Goal: Task Accomplishment & Management: Use online tool/utility

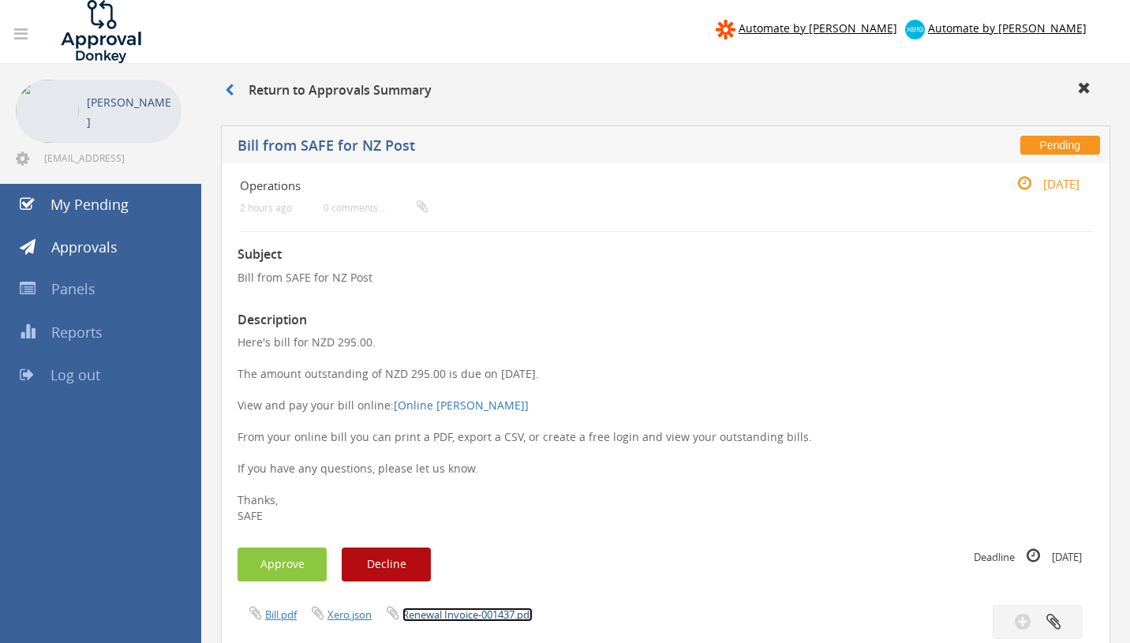
click at [486, 616] on link "Renewal Invoice-001437.pdf" at bounding box center [467, 614] width 130 height 14
click at [287, 559] on button "Approve" at bounding box center [281, 565] width 89 height 34
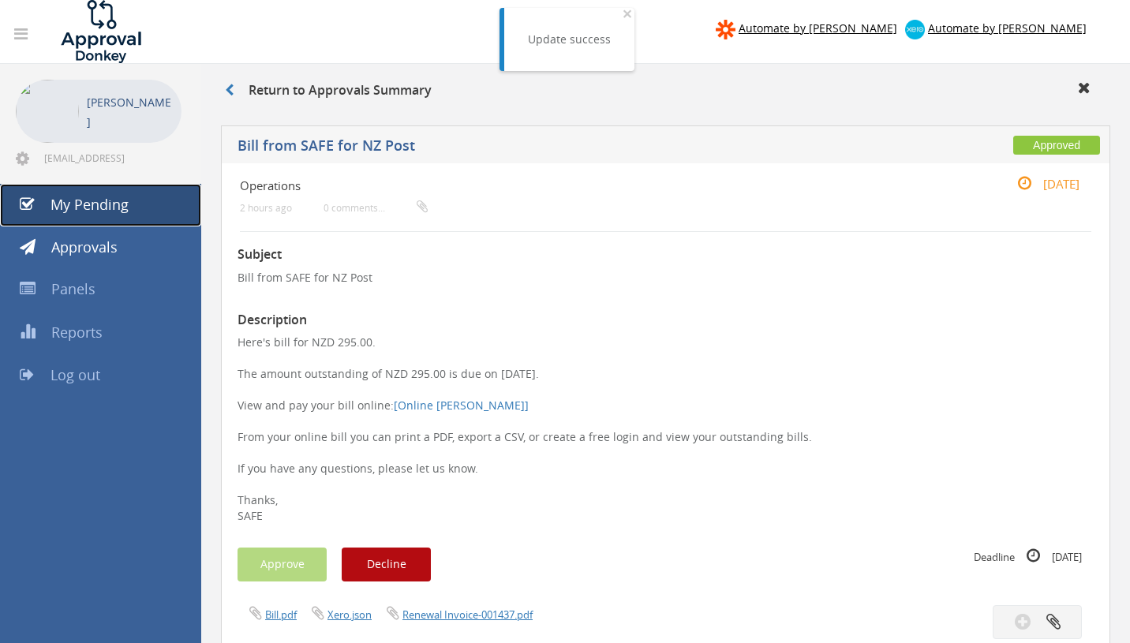
click at [137, 213] on link "My Pending" at bounding box center [100, 205] width 201 height 43
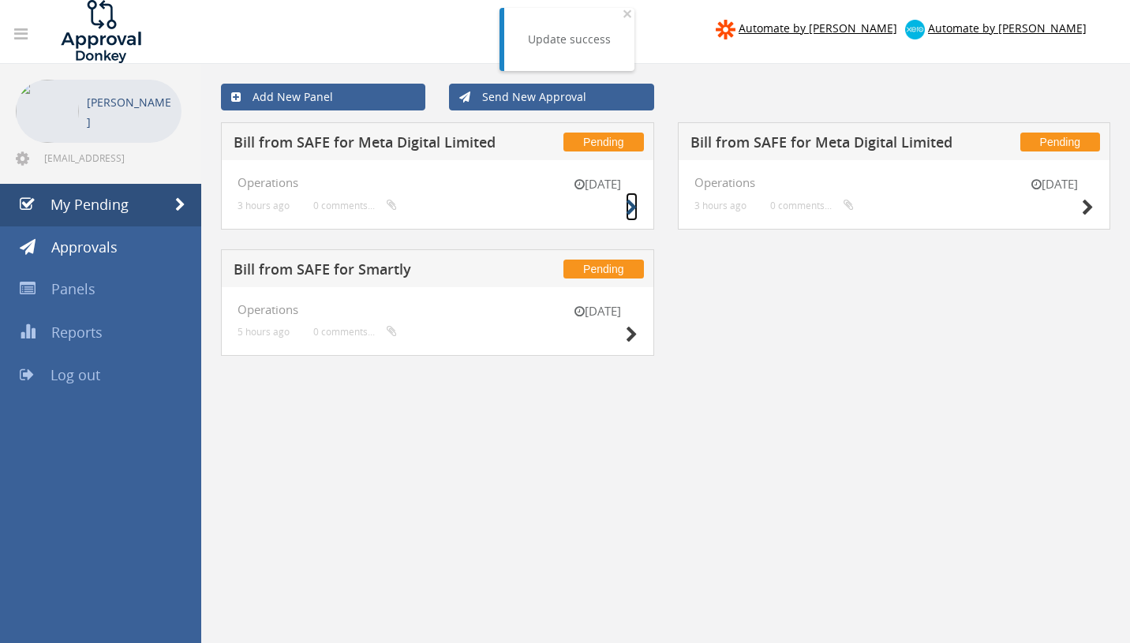
click at [630, 207] on icon at bounding box center [632, 208] width 12 height 17
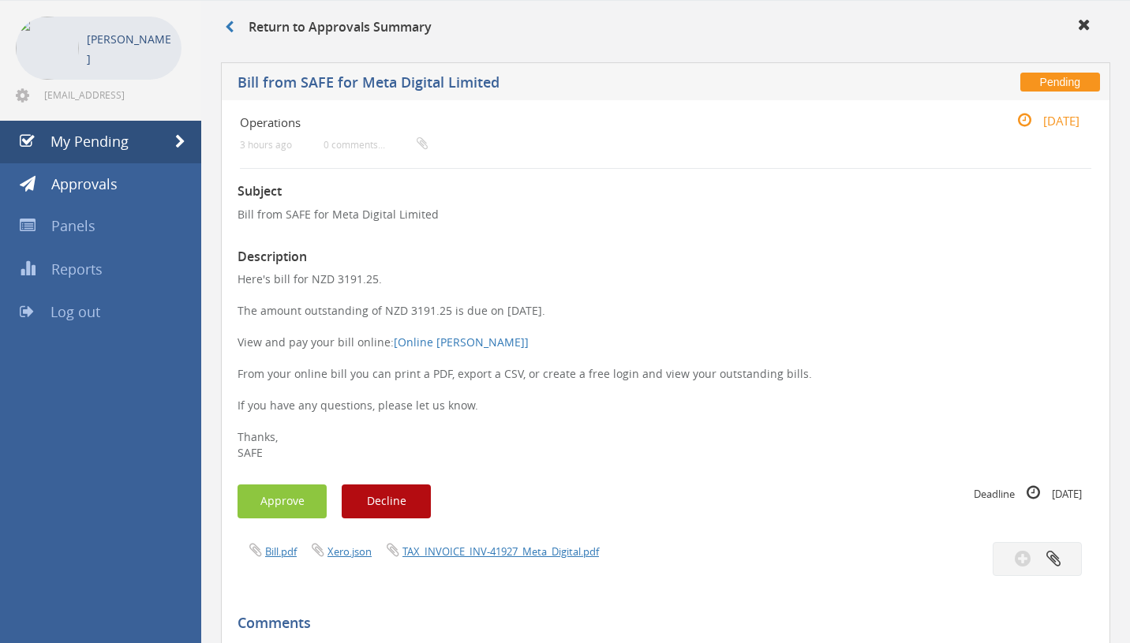
scroll to position [80, 0]
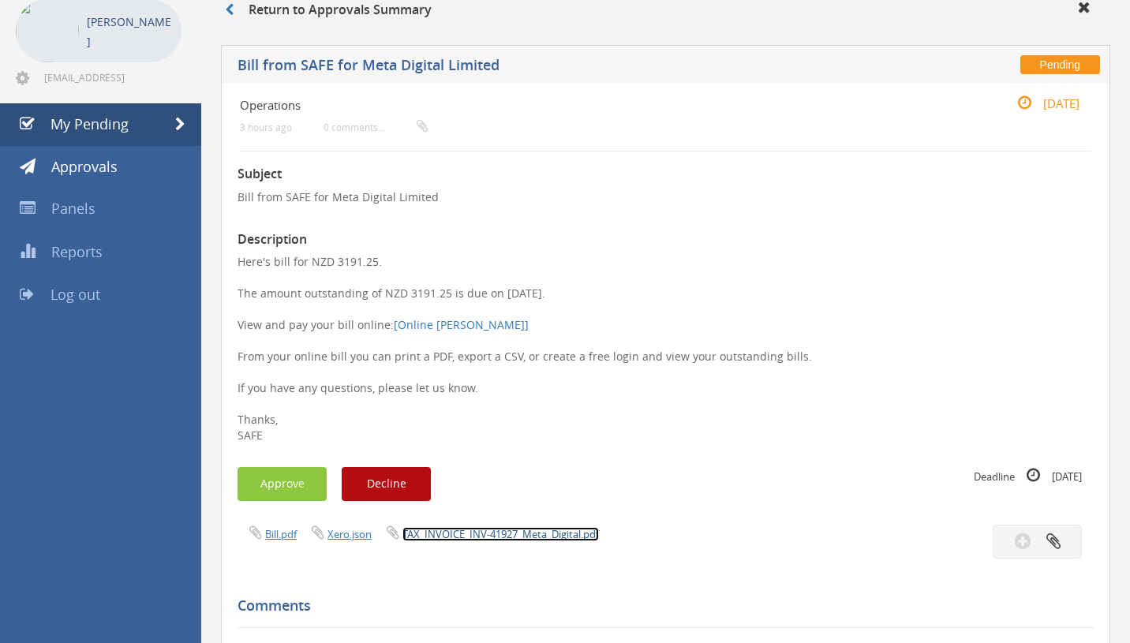
click at [497, 537] on link "TAX_INVOICE_INV-41927_Meta_Digital.pdf" at bounding box center [500, 534] width 196 height 14
click at [287, 491] on button "Approve" at bounding box center [281, 484] width 89 height 34
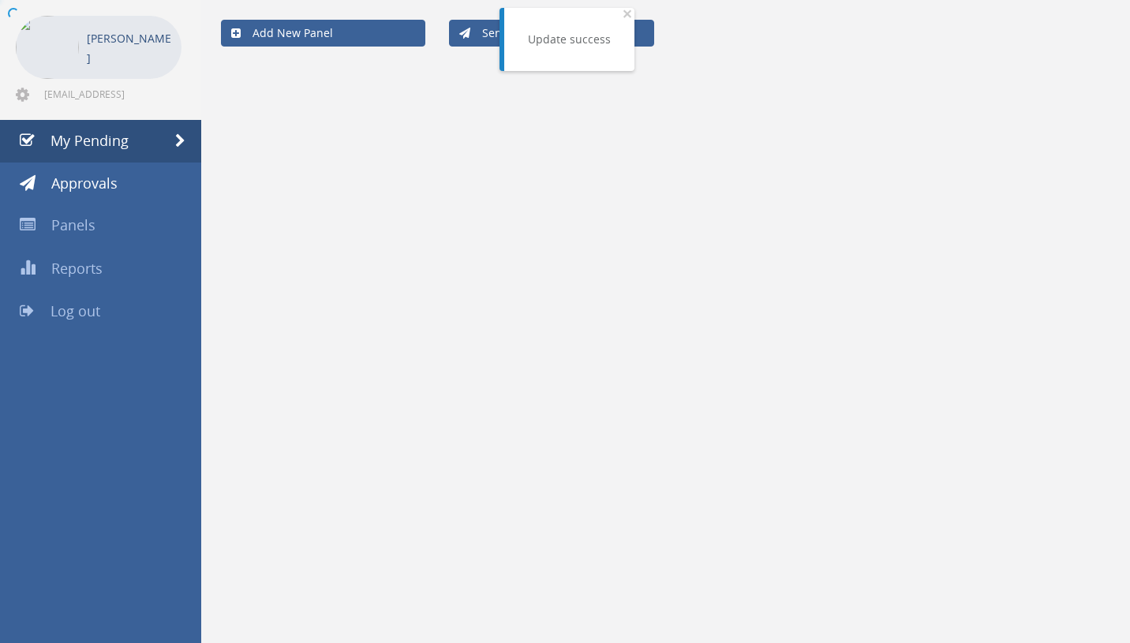
scroll to position [64, 0]
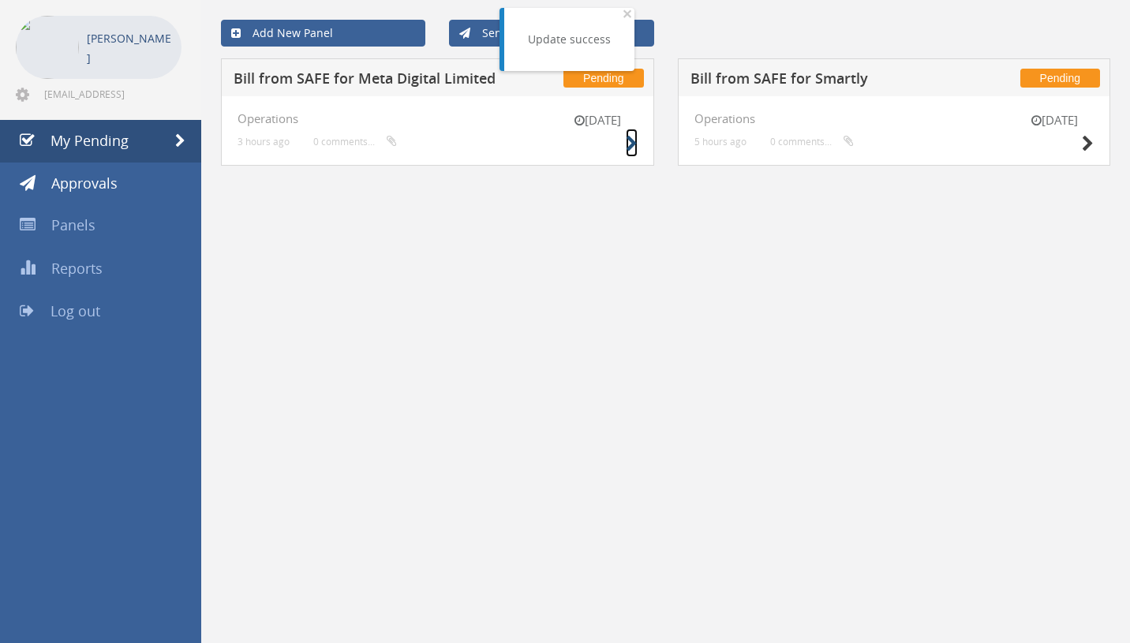
click at [629, 149] on icon at bounding box center [632, 144] width 12 height 17
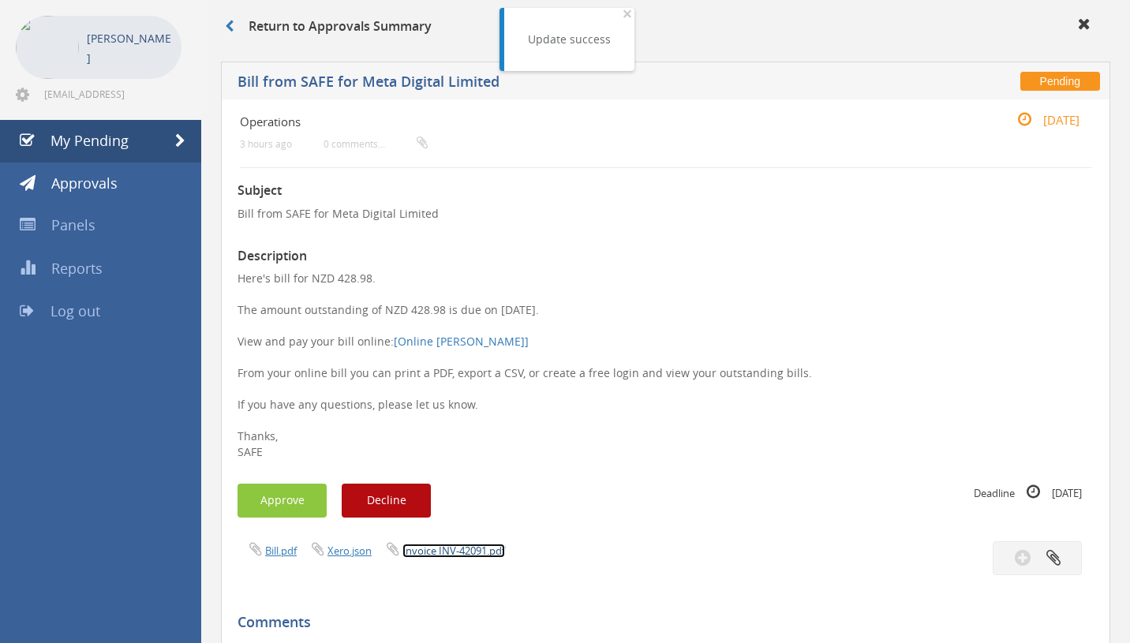
click at [491, 551] on link "Invoice INV-42091.pdf" at bounding box center [453, 551] width 103 height 14
click at [279, 503] on button "Approve" at bounding box center [281, 501] width 89 height 34
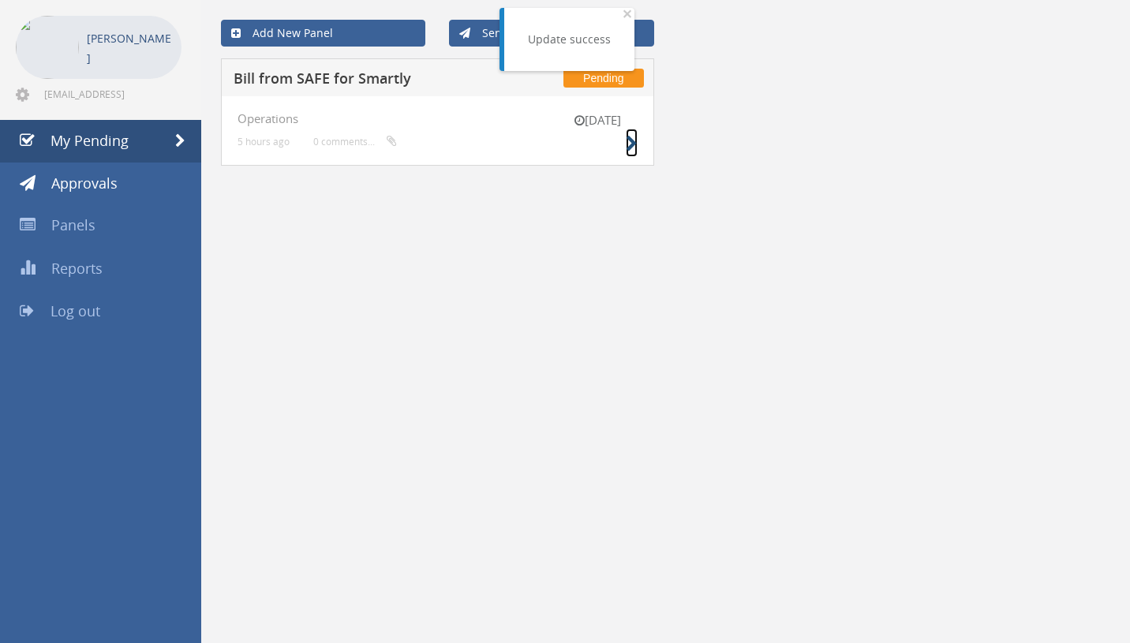
click at [634, 147] on icon at bounding box center [632, 144] width 12 height 17
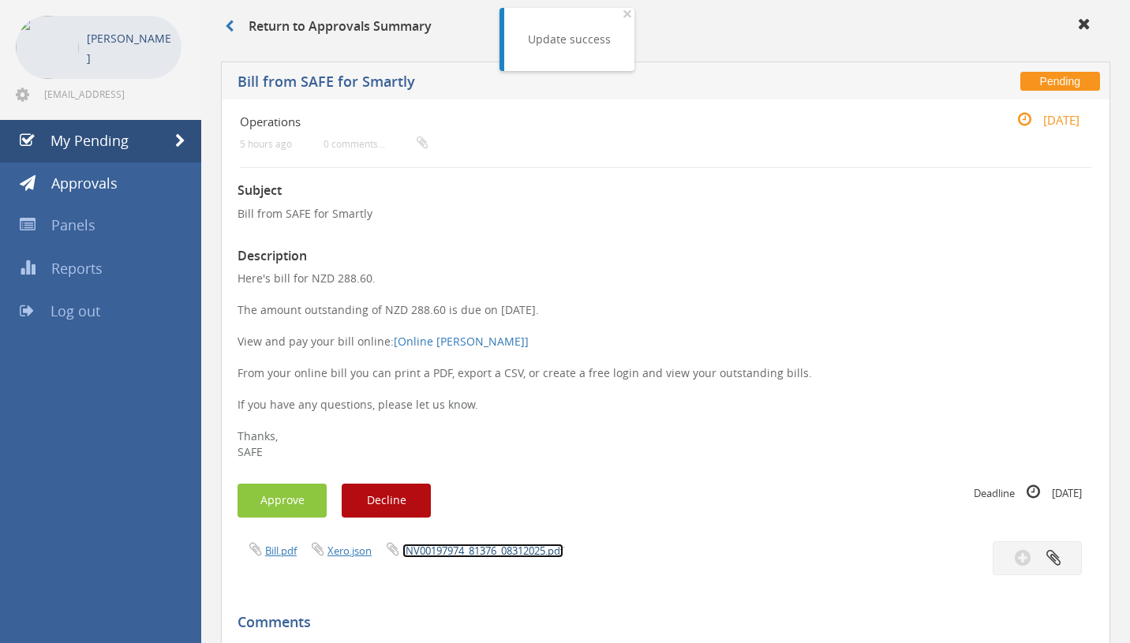
click at [486, 551] on link "INV00197974_81376_08312025.pdf" at bounding box center [482, 551] width 161 height 14
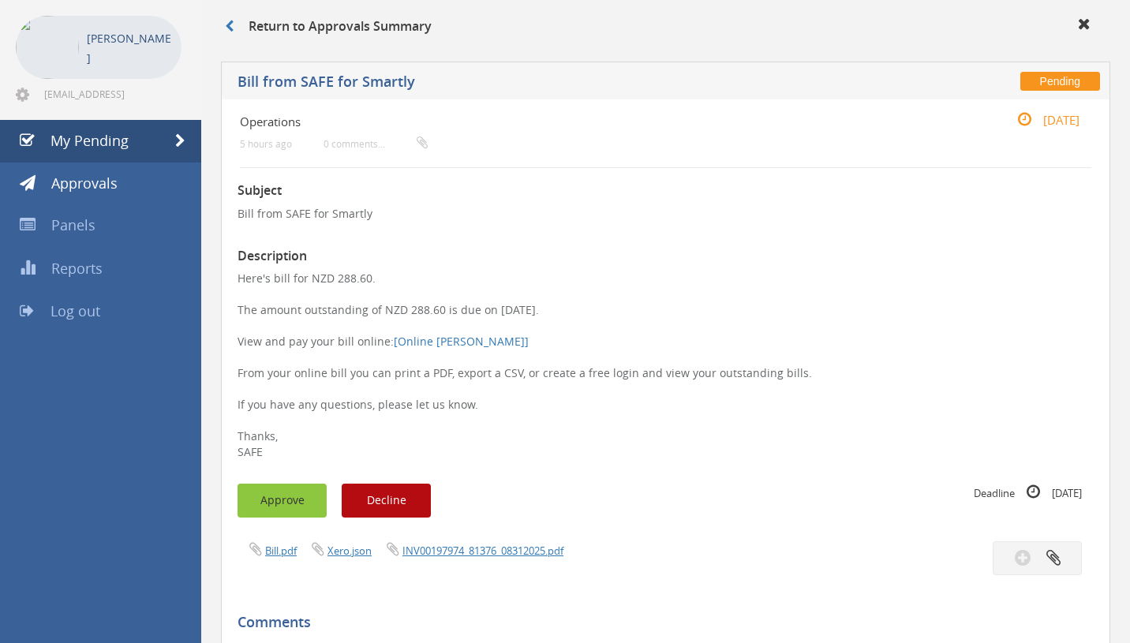
click at [300, 503] on button "Approve" at bounding box center [281, 501] width 89 height 34
